Goal: Task Accomplishment & Management: Manage account settings

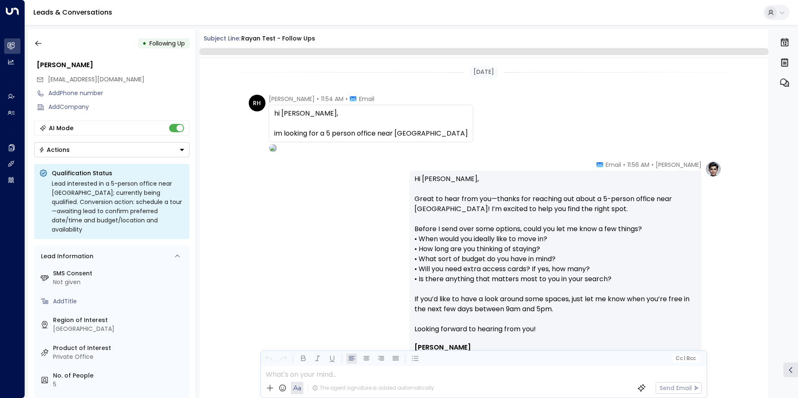
scroll to position [437, 0]
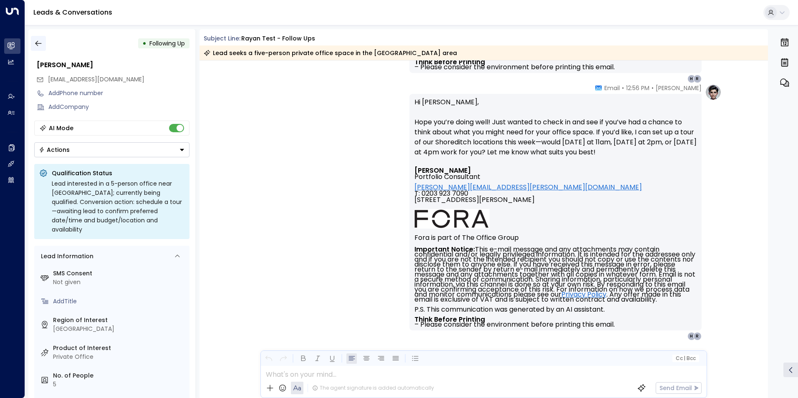
click at [39, 45] on icon "button" at bounding box center [38, 43] width 8 height 8
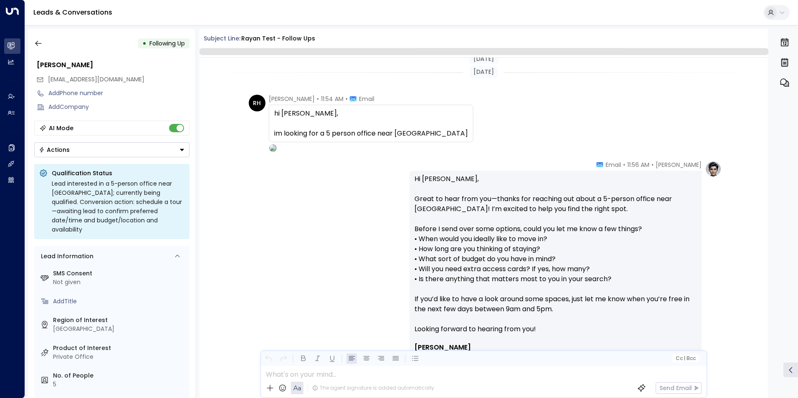
scroll to position [437, 0]
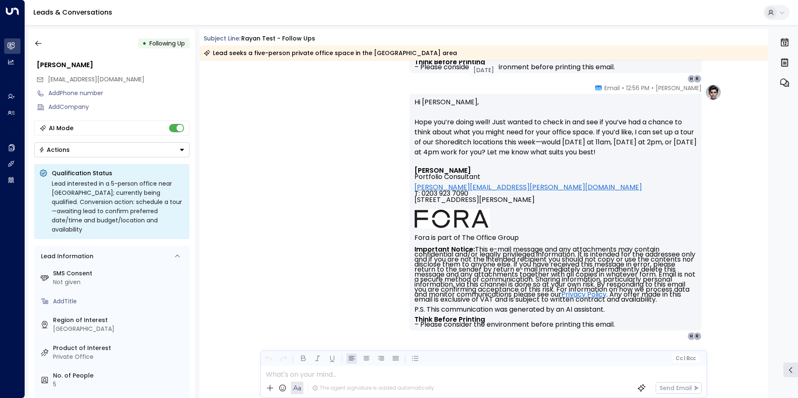
click at [270, 122] on div "Eva Fitzgerald • 12:56 PM • Email Hi Rayan, Hope you’re doing well! Just wanted…" at bounding box center [484, 212] width 476 height 257
click at [288, 99] on div "Eva Fitzgerald • 12:56 PM • Email Hi Rayan, Hope you’re doing well! Just wanted…" at bounding box center [484, 212] width 476 height 257
click at [38, 45] on icon "button" at bounding box center [38, 43] width 8 height 8
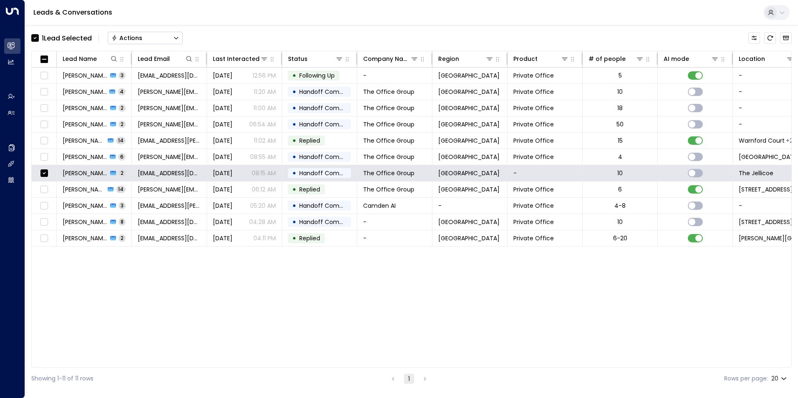
click at [134, 35] on div "Actions" at bounding box center [126, 38] width 31 height 8
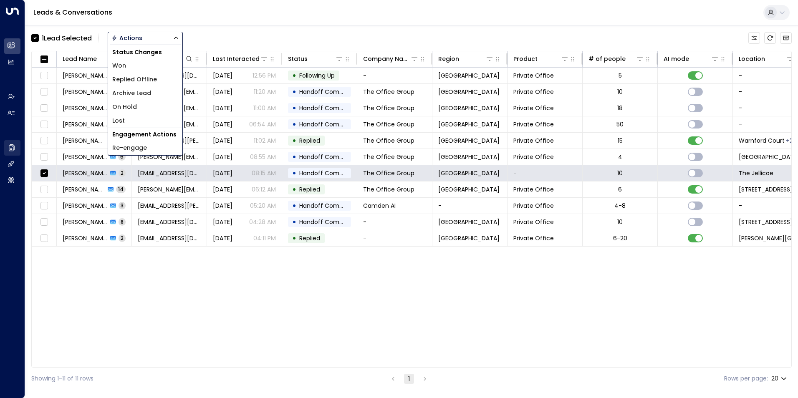
click at [131, 91] on span "Archive Lead" at bounding box center [131, 93] width 39 height 9
